Goal: Task Accomplishment & Management: Manage account settings

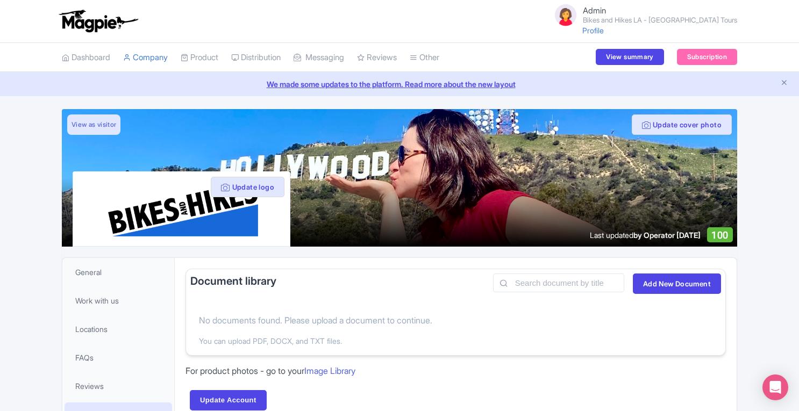
scroll to position [161, 0]
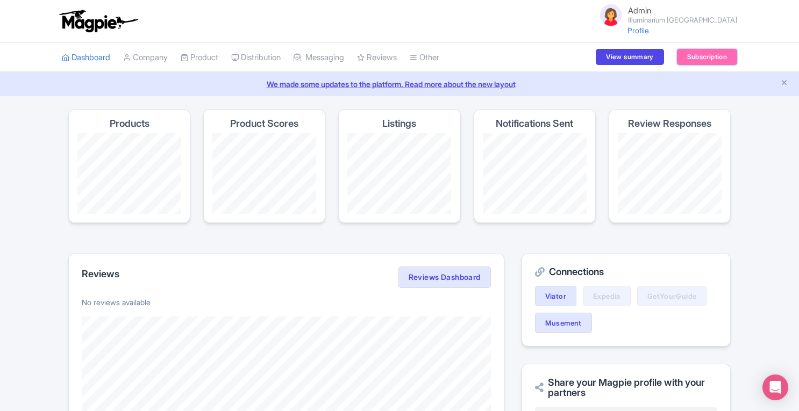
click at [690, 58] on link "Subscription" at bounding box center [707, 57] width 60 height 16
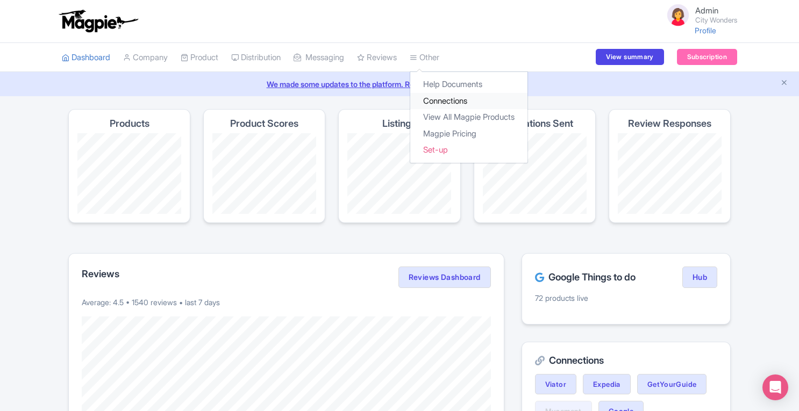
click at [451, 104] on link "Connections" at bounding box center [468, 101] width 117 height 17
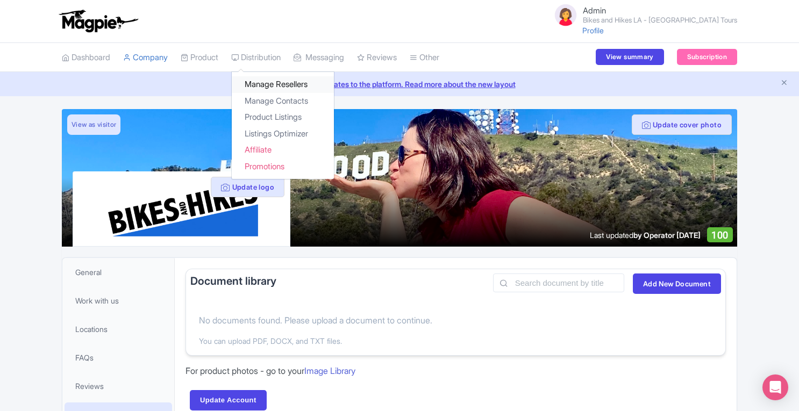
click at [272, 87] on link "Manage Resellers" at bounding box center [283, 84] width 102 height 17
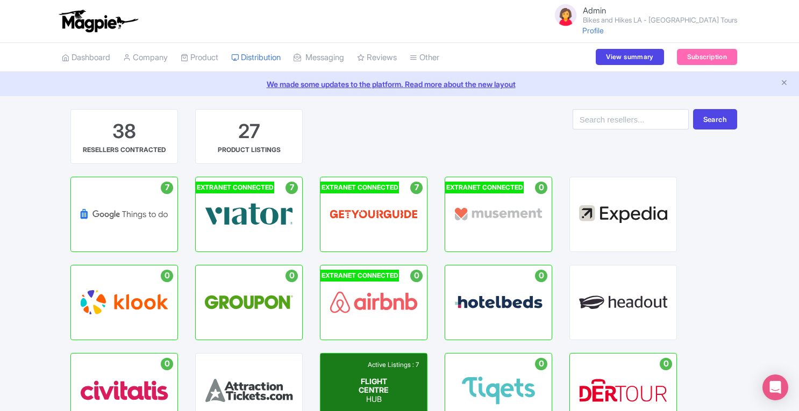
click at [378, 376] on span "FLIGHT CENTRE" at bounding box center [373, 385] width 30 height 18
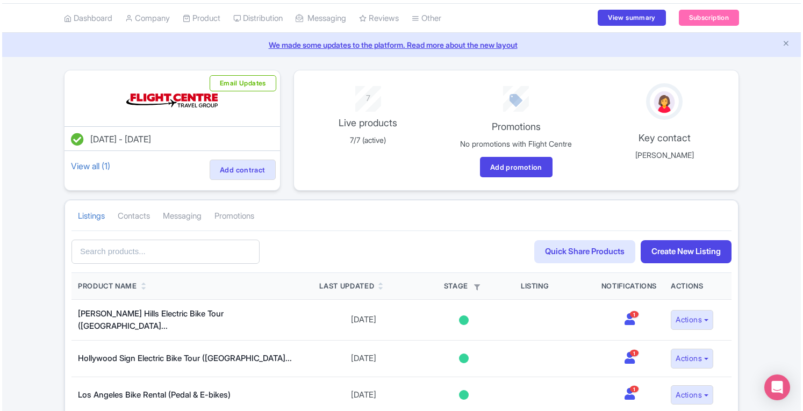
scroll to position [43, 0]
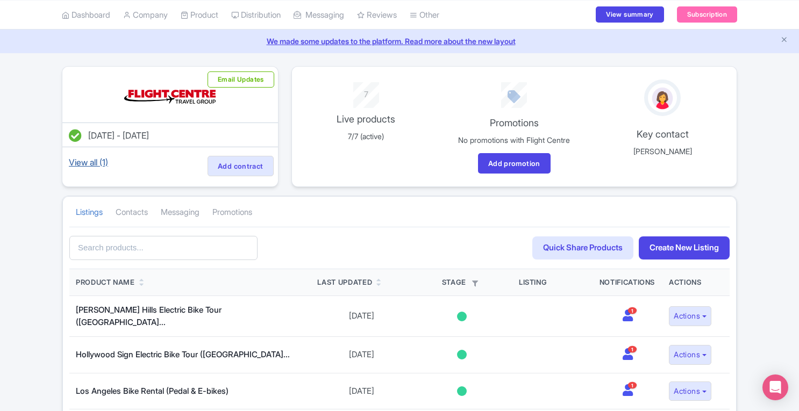
click at [102, 164] on link "View all (1)" at bounding box center [89, 162] width 44 height 15
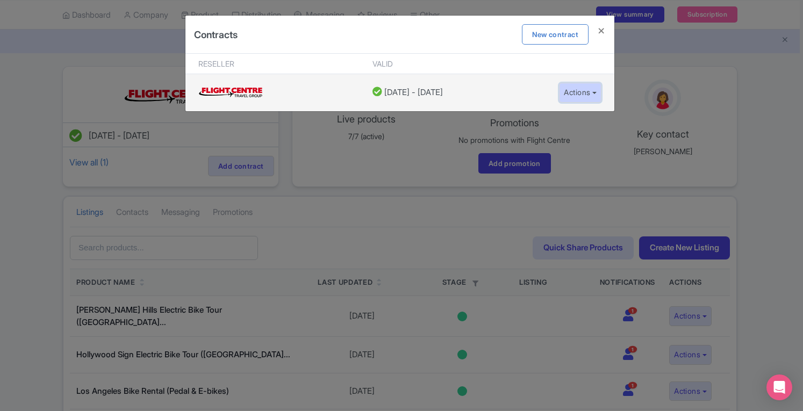
click at [572, 90] on button "Actions" at bounding box center [580, 93] width 42 height 20
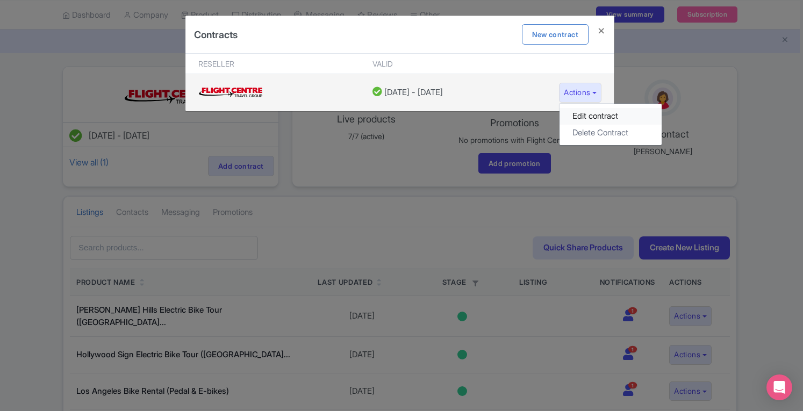
click at [575, 113] on link "Edit contract" at bounding box center [610, 116] width 102 height 17
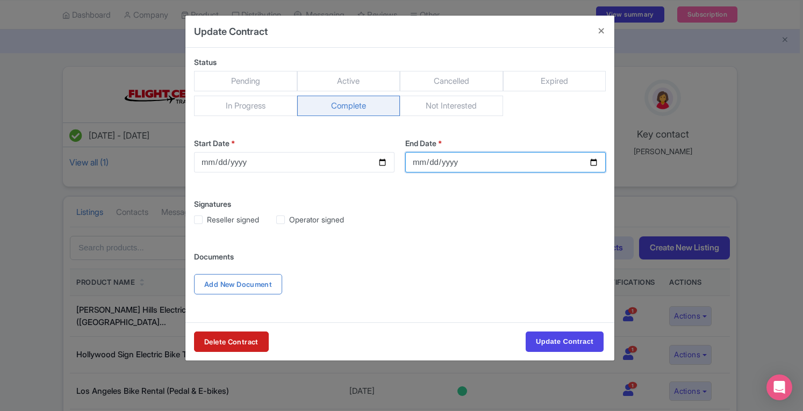
click at [429, 163] on input "2026-06-09" at bounding box center [505, 162] width 200 height 20
type input "2026-06-10"
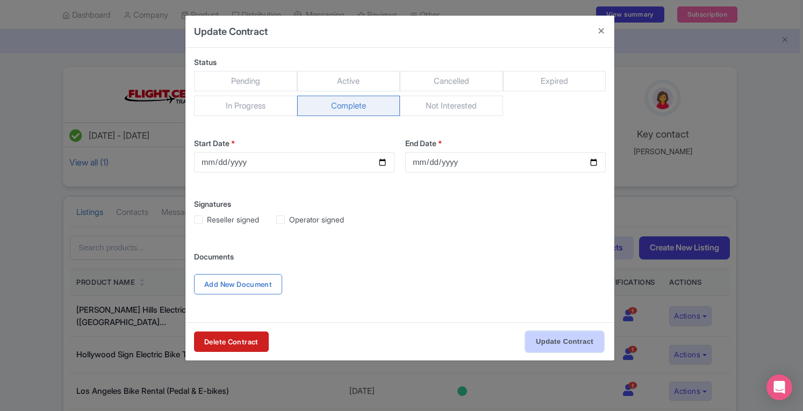
click at [573, 335] on input "Update Contract" at bounding box center [565, 342] width 78 height 20
type input "Uploading"
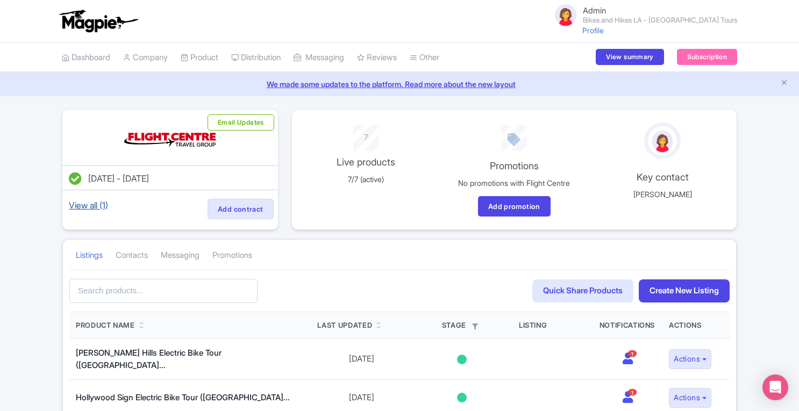
click at [91, 204] on link "View all (1)" at bounding box center [89, 205] width 44 height 15
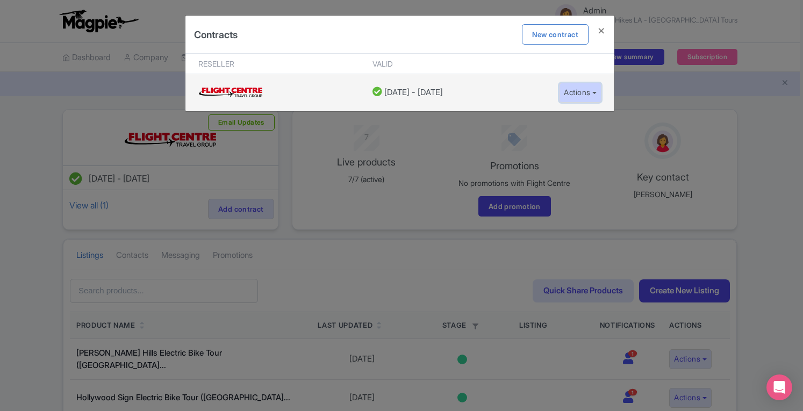
click at [584, 90] on button "Actions" at bounding box center [580, 93] width 42 height 20
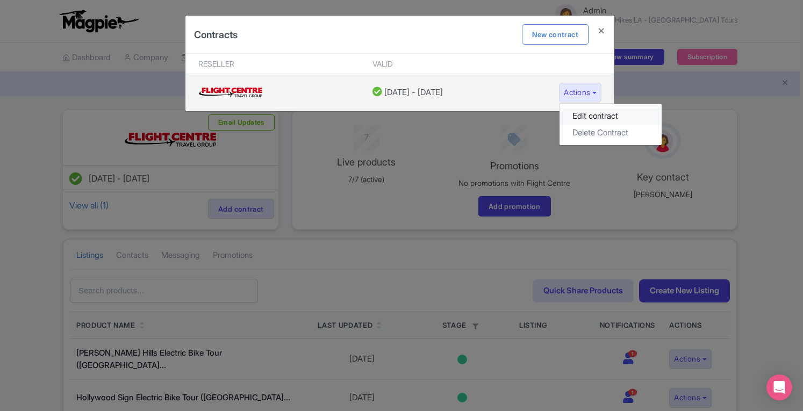
click at [586, 116] on link "Edit contract" at bounding box center [610, 116] width 102 height 17
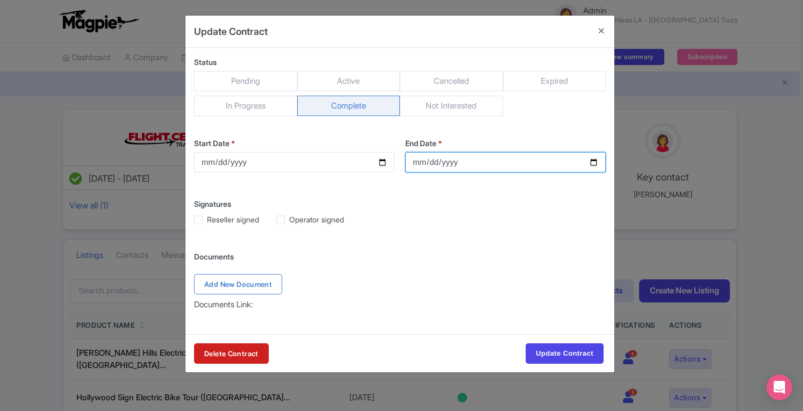
click at [430, 162] on input "2026-06-10" at bounding box center [505, 162] width 200 height 20
type input "2026-06-09"
click at [379, 80] on span "Active" at bounding box center [348, 81] width 103 height 20
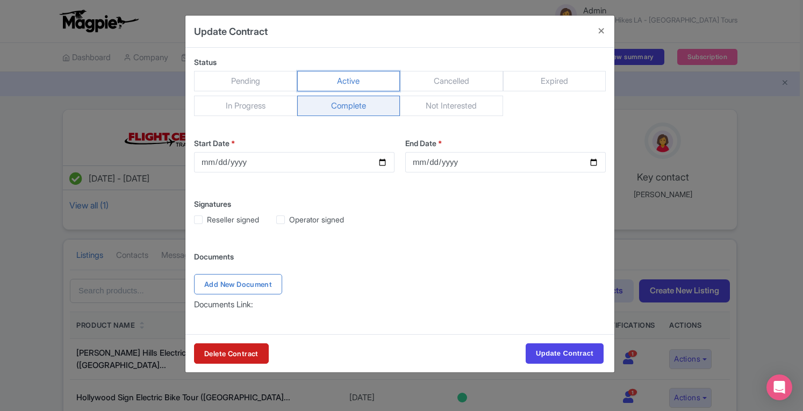
click at [308, 80] on input "Active" at bounding box center [302, 76] width 11 height 11
radio input "true"
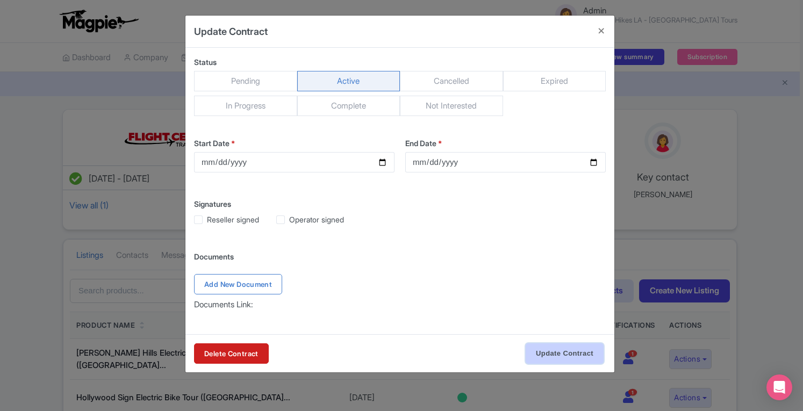
click at [544, 347] on input "Update Contract" at bounding box center [565, 353] width 78 height 20
type input "Uploading"
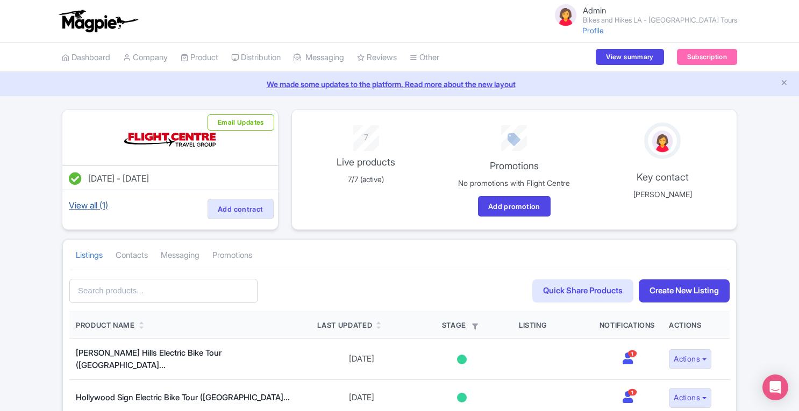
click at [90, 207] on link "View all (1)" at bounding box center [89, 205] width 44 height 15
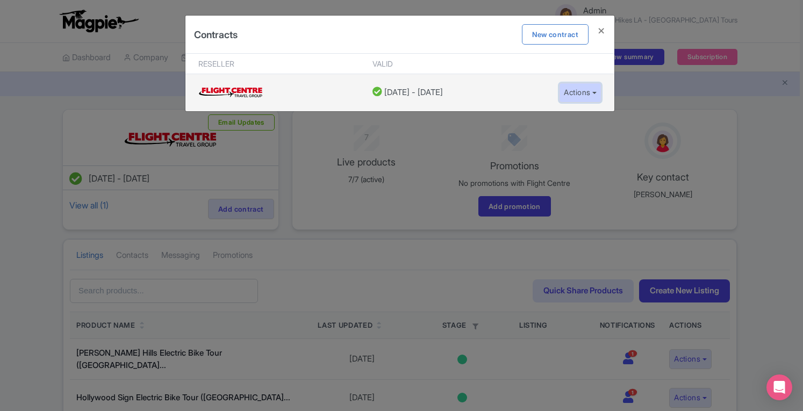
click at [578, 91] on button "Actions" at bounding box center [580, 93] width 42 height 20
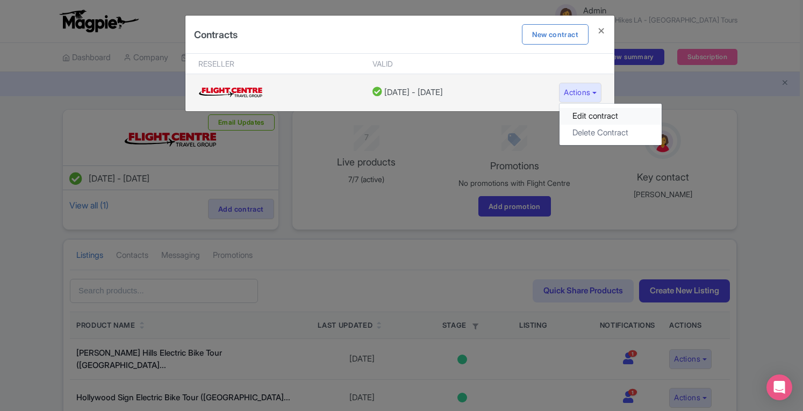
click at [578, 109] on link "Edit contract" at bounding box center [610, 116] width 102 height 17
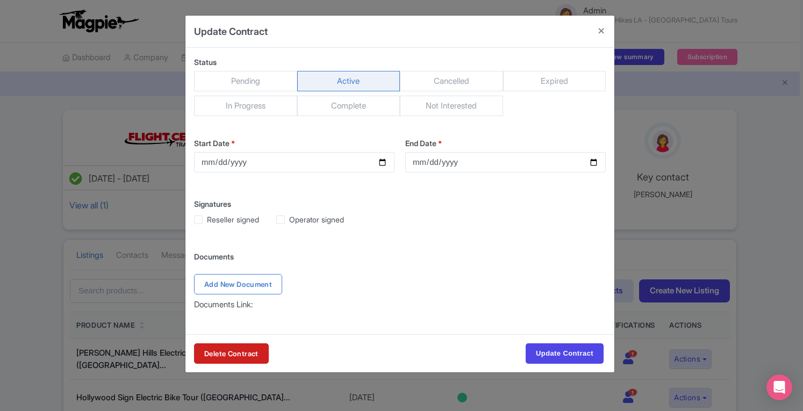
click at [349, 108] on span "Complete" at bounding box center [348, 106] width 103 height 20
click at [308, 106] on input "Complete" at bounding box center [302, 101] width 11 height 11
radio input "true"
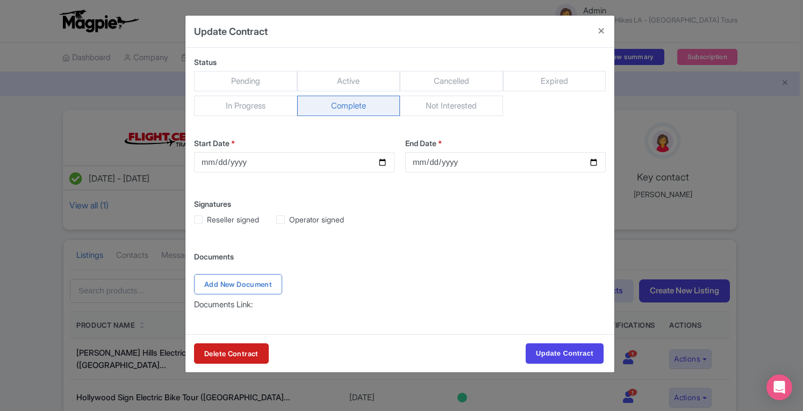
click at [289, 220] on label "Operator signed" at bounding box center [316, 219] width 55 height 11
click at [289, 220] on input "Operator signed" at bounding box center [292, 216] width 7 height 7
click at [289, 220] on label "Operator signed" at bounding box center [316, 219] width 55 height 11
click at [289, 220] on input "Operator signed" at bounding box center [292, 216] width 7 height 7
checkbox input "false"
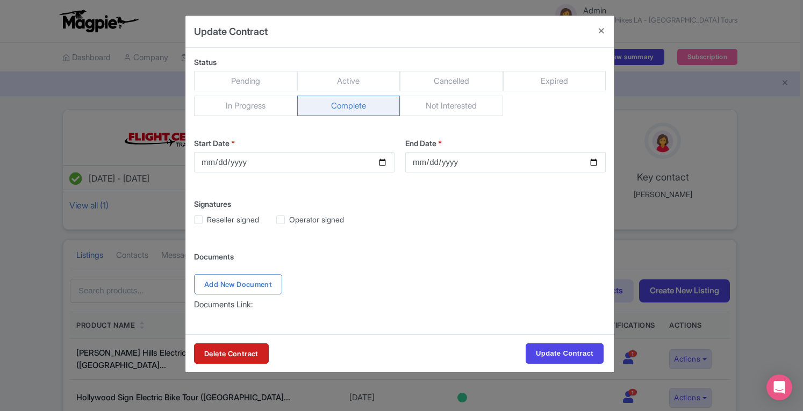
click at [449, 138] on label "End Date *" at bounding box center [505, 143] width 200 height 11
click at [449, 152] on input "2026-06-09" at bounding box center [505, 162] width 200 height 20
click at [235, 308] on span "Documents Link:" at bounding box center [223, 304] width 59 height 10
click at [245, 330] on div "Status Pending Active Cancelled Expired In Progress Complete Not Interested Sta…" at bounding box center [399, 191] width 429 height 286
click at [569, 352] on input "Update Contract" at bounding box center [565, 353] width 78 height 20
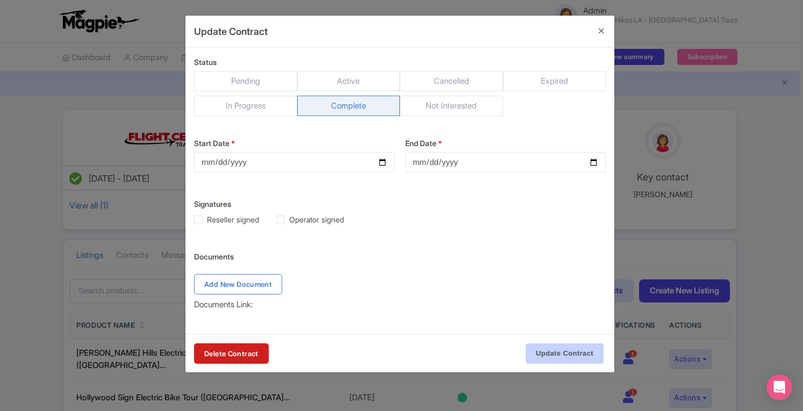
type input "Uploading"
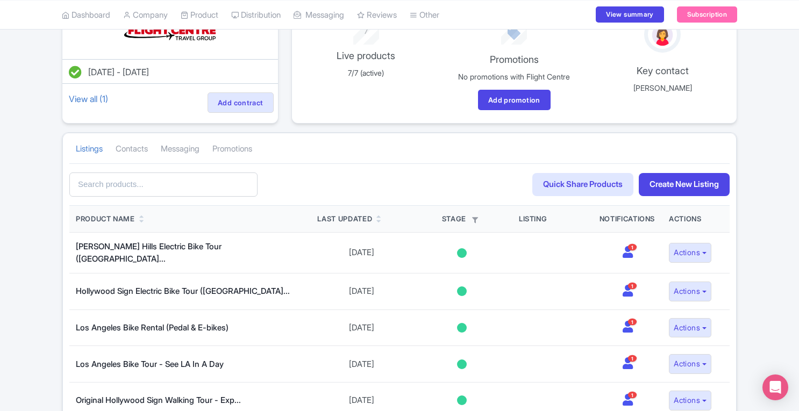
scroll to position [121, 0]
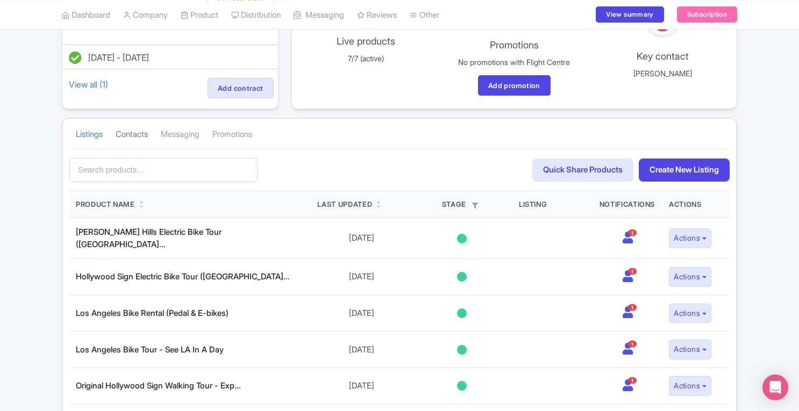
click at [132, 135] on link "Contacts" at bounding box center [132, 135] width 32 height 30
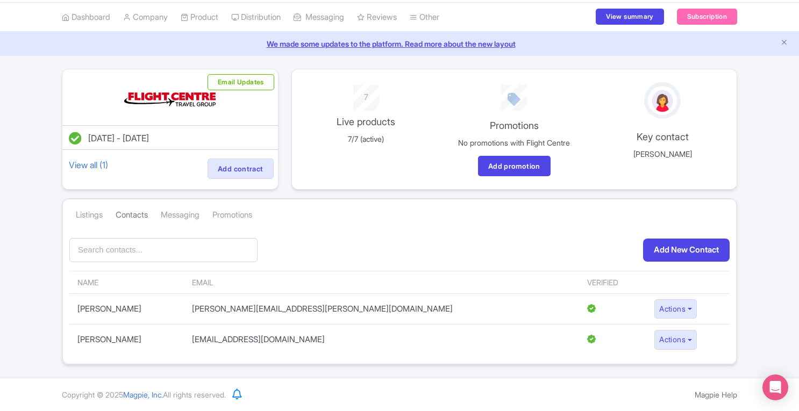
scroll to position [37, 0]
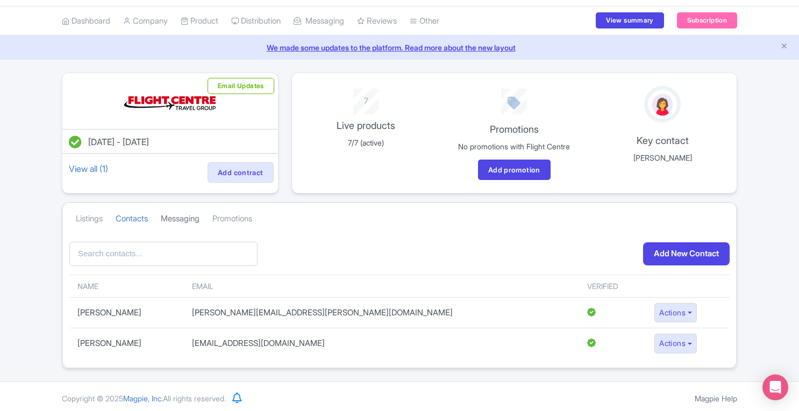
click at [189, 219] on link "Messaging" at bounding box center [180, 219] width 39 height 30
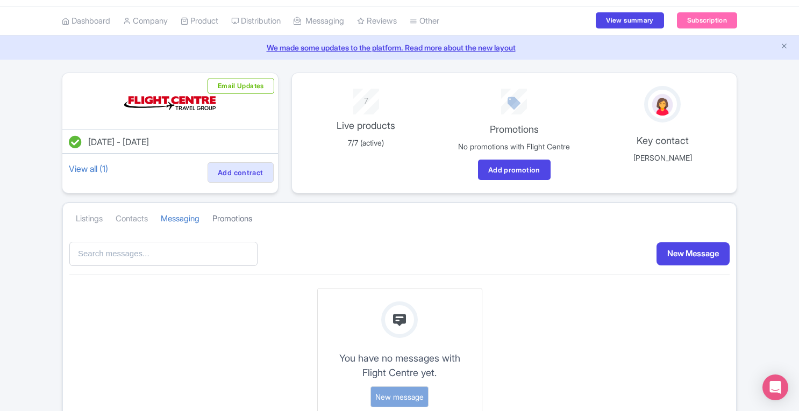
click at [236, 224] on link "Promotions" at bounding box center [232, 219] width 40 height 30
click at [81, 217] on link "Listings" at bounding box center [89, 219] width 27 height 30
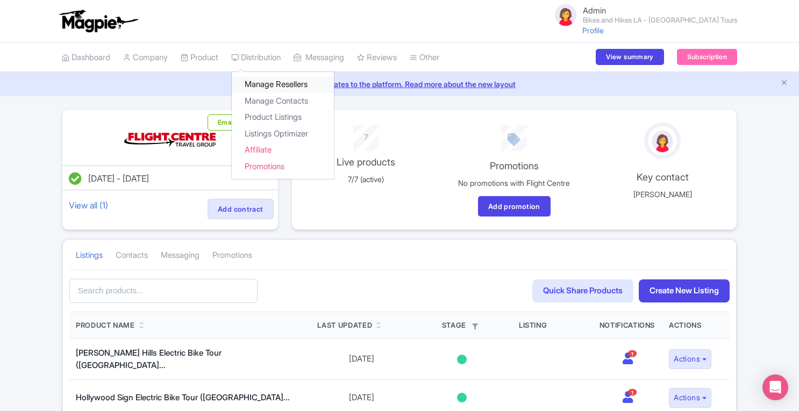
click at [264, 83] on link "Manage Resellers" at bounding box center [283, 84] width 102 height 17
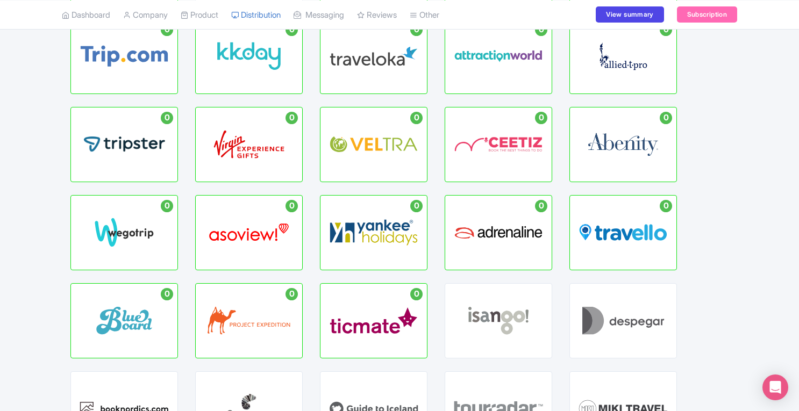
scroll to position [428, 0]
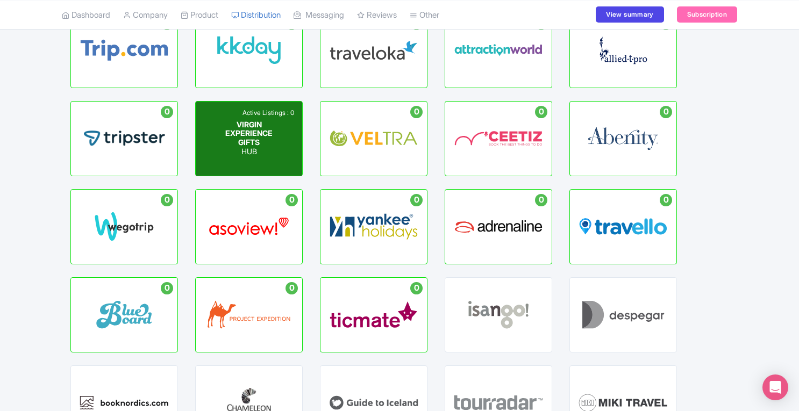
click at [247, 138] on span "VIRGIN EXPERIENCE GIFTS" at bounding box center [248, 133] width 47 height 27
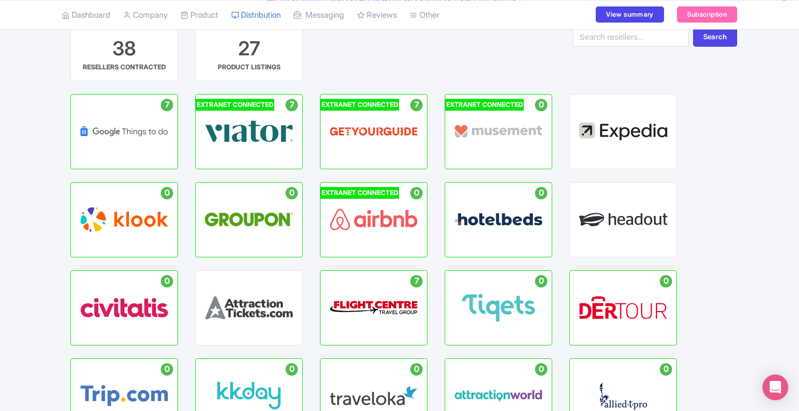
scroll to position [35, 0]
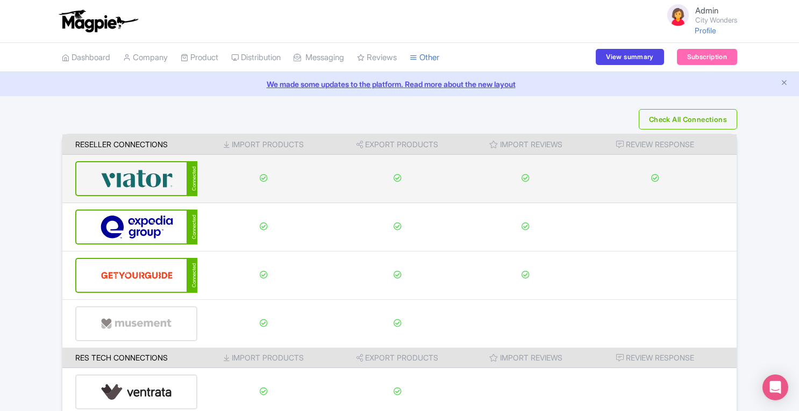
click at [153, 189] on img at bounding box center [136, 178] width 73 height 33
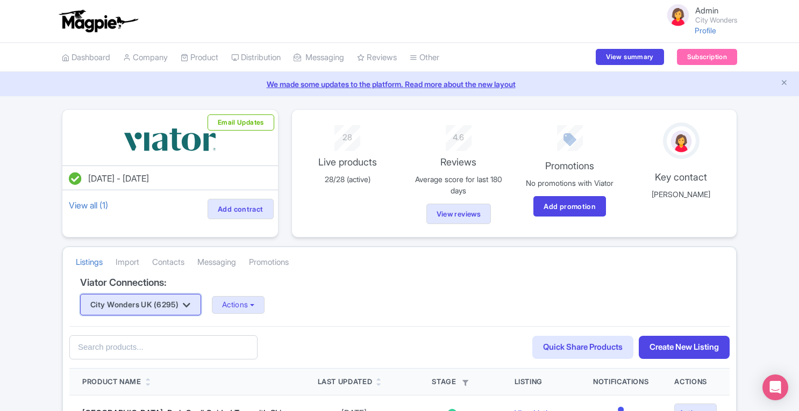
click at [190, 304] on icon "button" at bounding box center [187, 305] width 8 height 9
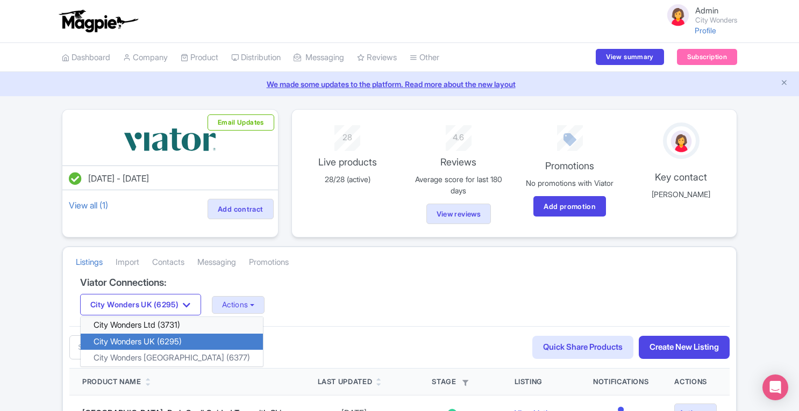
click at [181, 326] on link "City Wonders Ltd (3731)" at bounding box center [172, 325] width 182 height 17
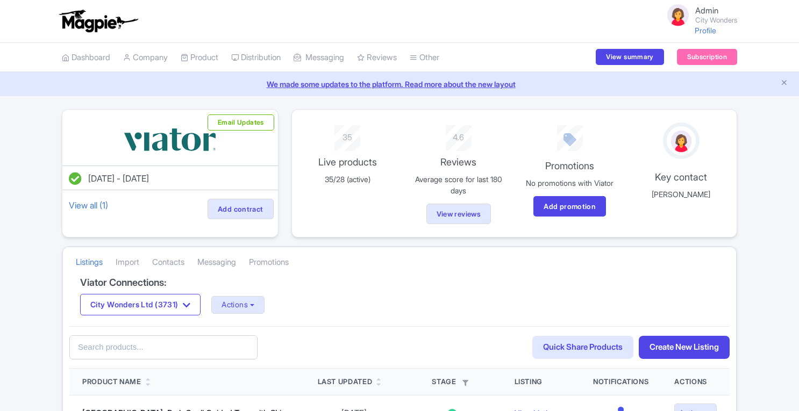
click at [200, 304] on button "City Wonders Ltd (3731)" at bounding box center [140, 304] width 120 height 21
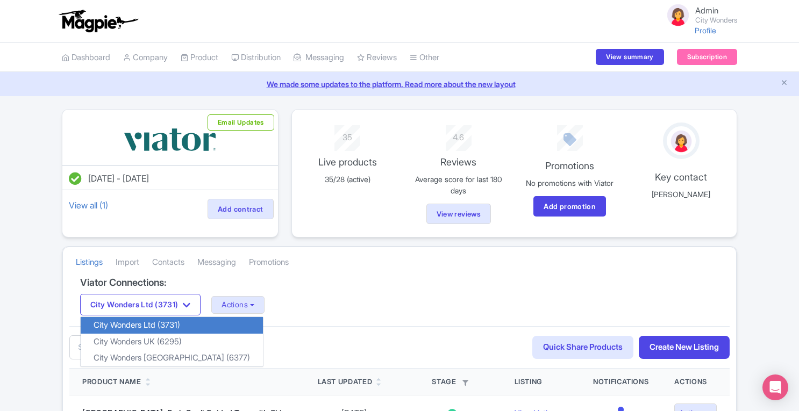
click at [304, 279] on h4 "Viator Connections:" at bounding box center [399, 282] width 638 height 11
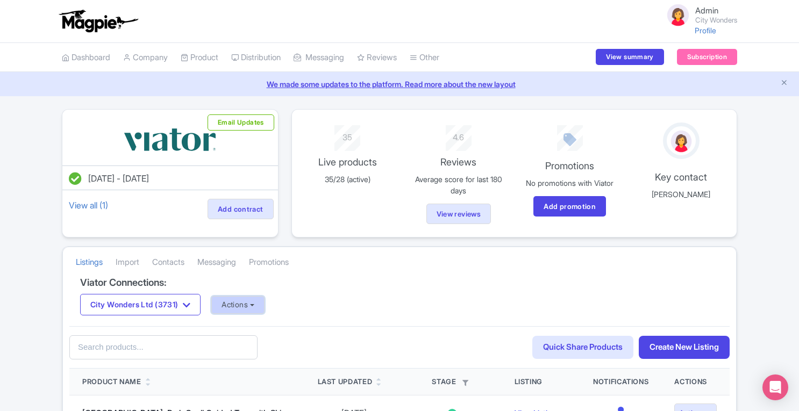
click at [247, 306] on button "Actions" at bounding box center [237, 305] width 53 height 18
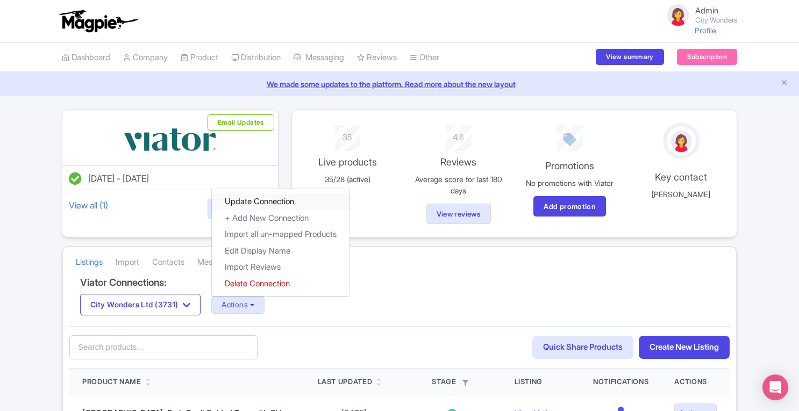
click at [256, 199] on link "Update Connection" at bounding box center [281, 201] width 138 height 17
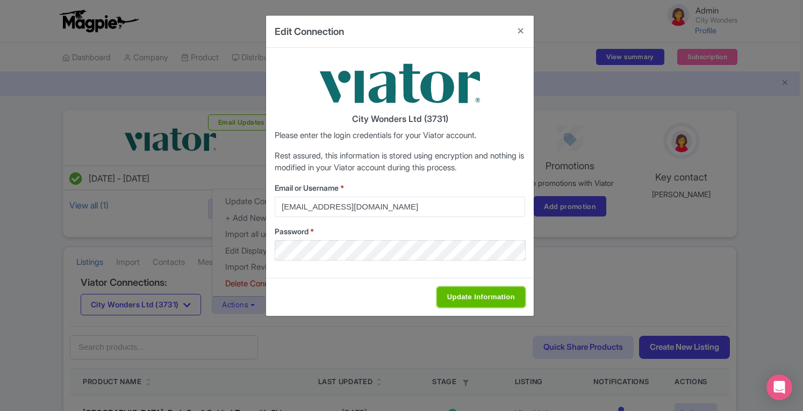
click at [469, 297] on input "Update Information" at bounding box center [481, 297] width 88 height 20
type input "Saving..."
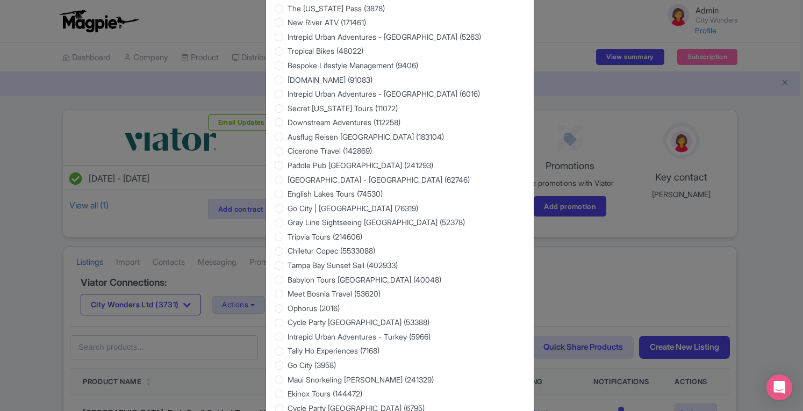
scroll to position [1705, 0]
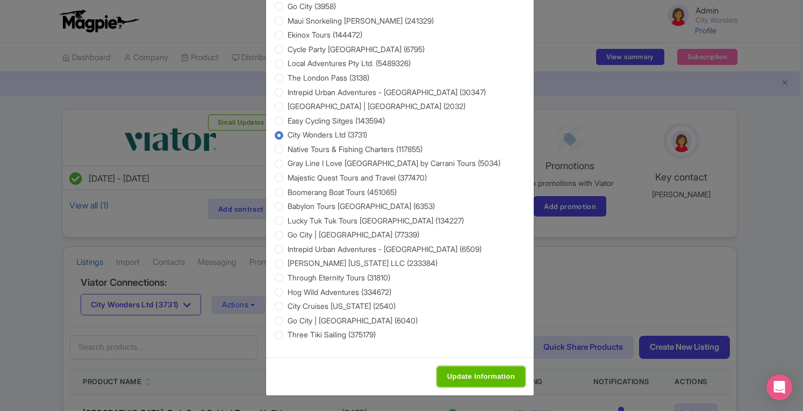
click at [479, 377] on input "Update Information" at bounding box center [481, 377] width 88 height 20
type input "Saving..."
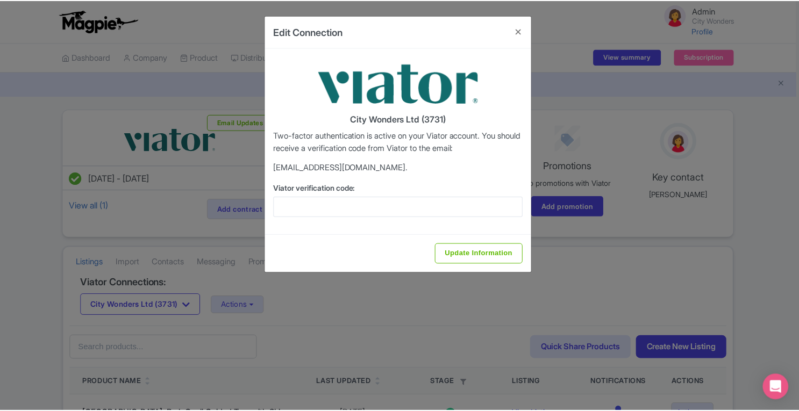
scroll to position [0, 0]
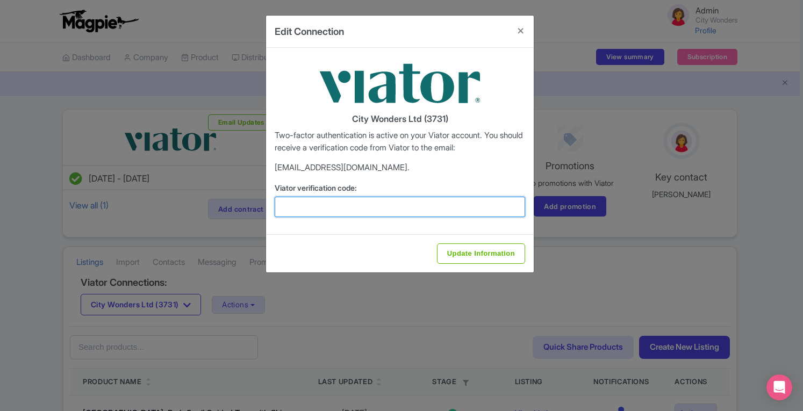
click at [345, 212] on input "Viator verification code:" at bounding box center [400, 207] width 250 height 20
paste input "430762"
type input "430762"
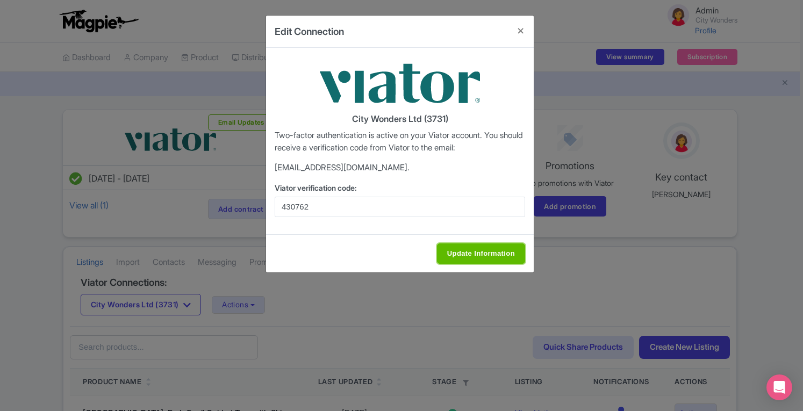
click at [465, 251] on input "Update Information" at bounding box center [481, 253] width 88 height 20
type input "Update Information"
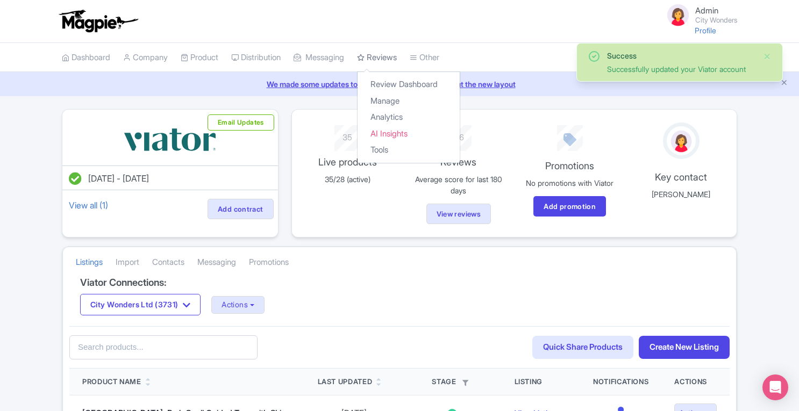
click at [382, 58] on link "Reviews" at bounding box center [377, 58] width 40 height 30
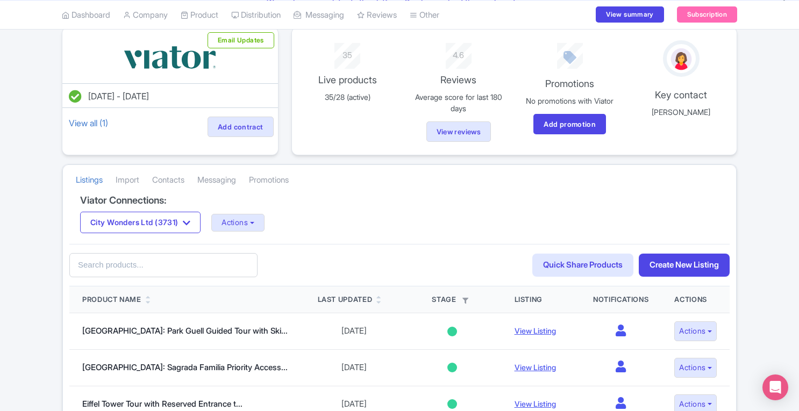
scroll to position [47, 0]
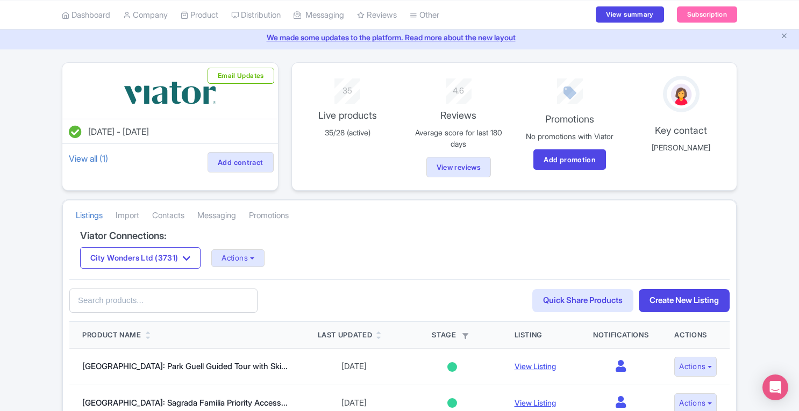
click at [788, 38] on link "We made some updates to the platform. Read more about the new layout" at bounding box center [399, 37] width 786 height 11
click at [782, 35] on icon "Close announcement" at bounding box center [784, 36] width 8 height 8
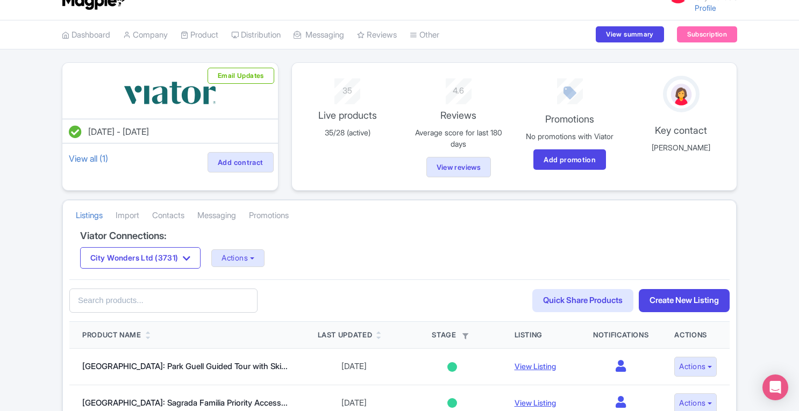
scroll to position [0, 0]
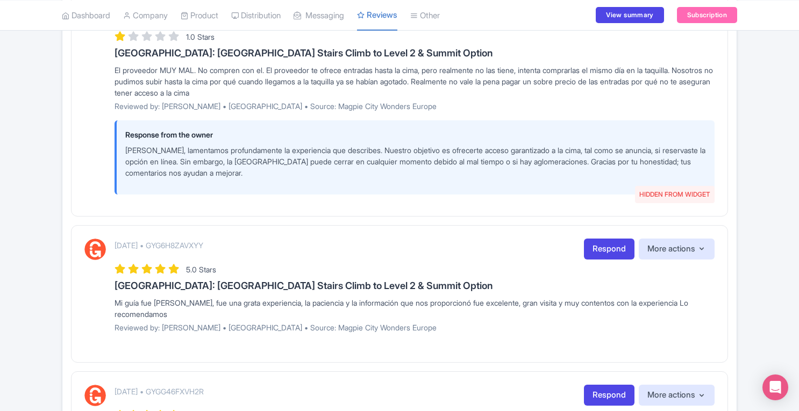
scroll to position [757, 0]
